Goal: Find specific page/section: Find specific page/section

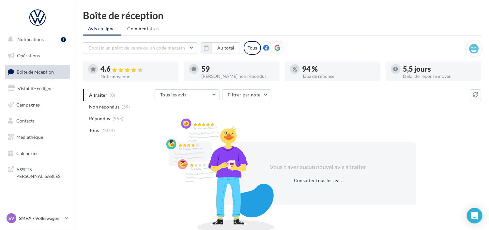
click at [23, 73] on span "Boîte de réception" at bounding box center [35, 72] width 37 height 6
click at [44, 216] on p "SMVA - Volkswagen" at bounding box center [40, 218] width 43 height 7
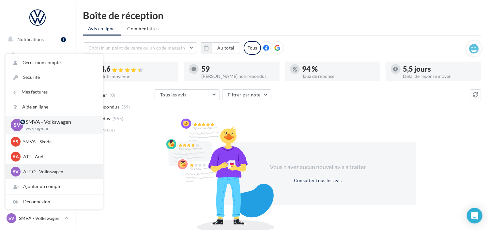
click at [53, 173] on p "AUTO - Volkswagen" at bounding box center [59, 172] width 72 height 7
